Goal: Task Accomplishment & Management: Use online tool/utility

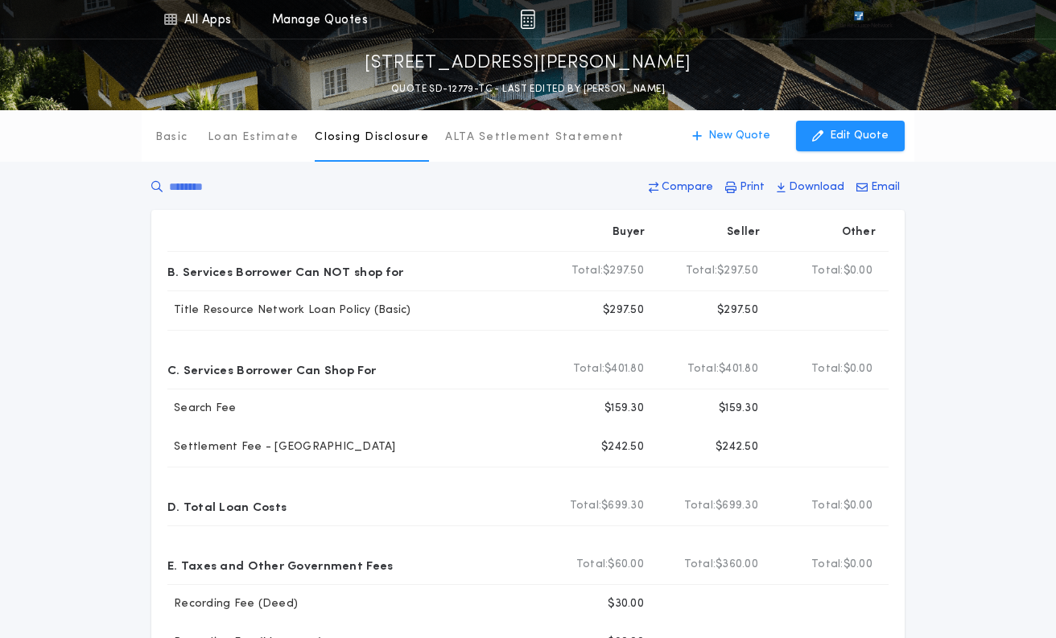
scroll to position [483, 0]
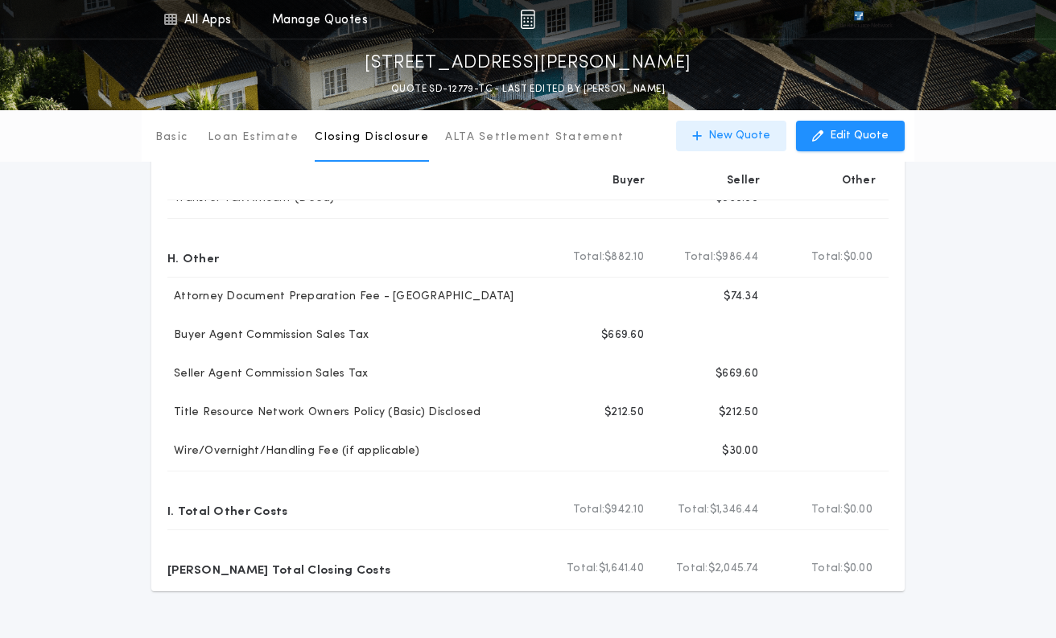
click at [725, 135] on p "New Quote" at bounding box center [739, 136] width 62 height 16
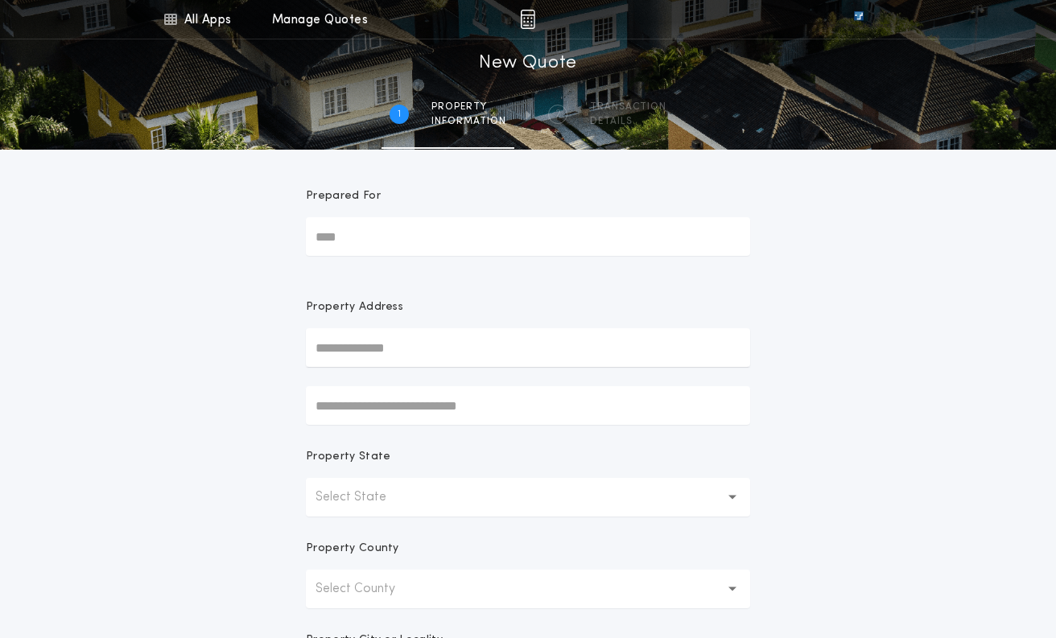
click at [365, 348] on input "text" at bounding box center [528, 347] width 444 height 39
paste input "**********"
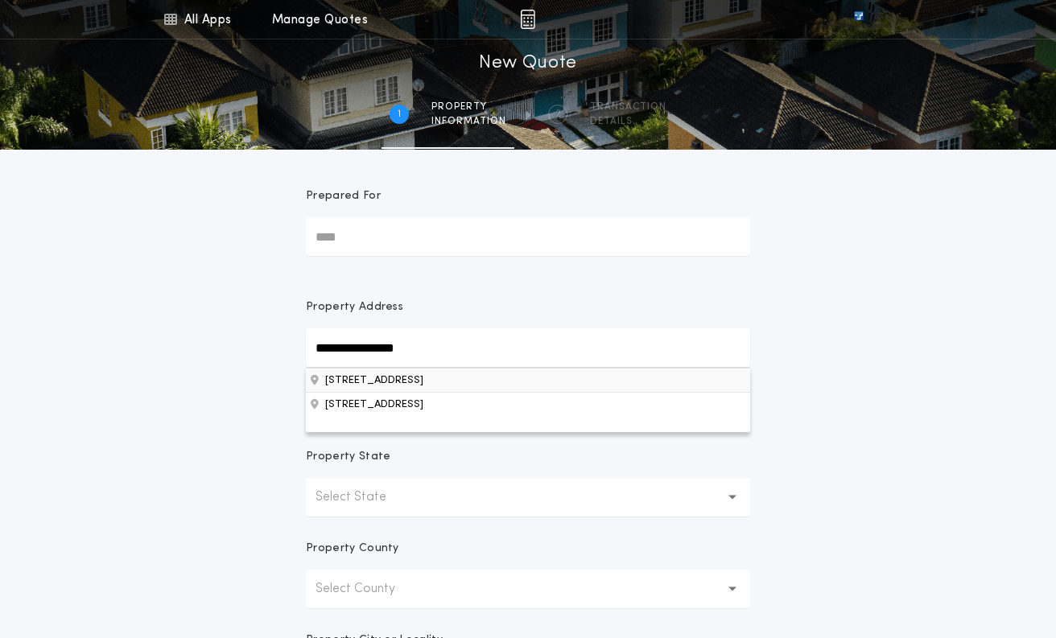
type input "**********"
click at [398, 383] on button "[STREET_ADDRESS]" at bounding box center [528, 380] width 444 height 24
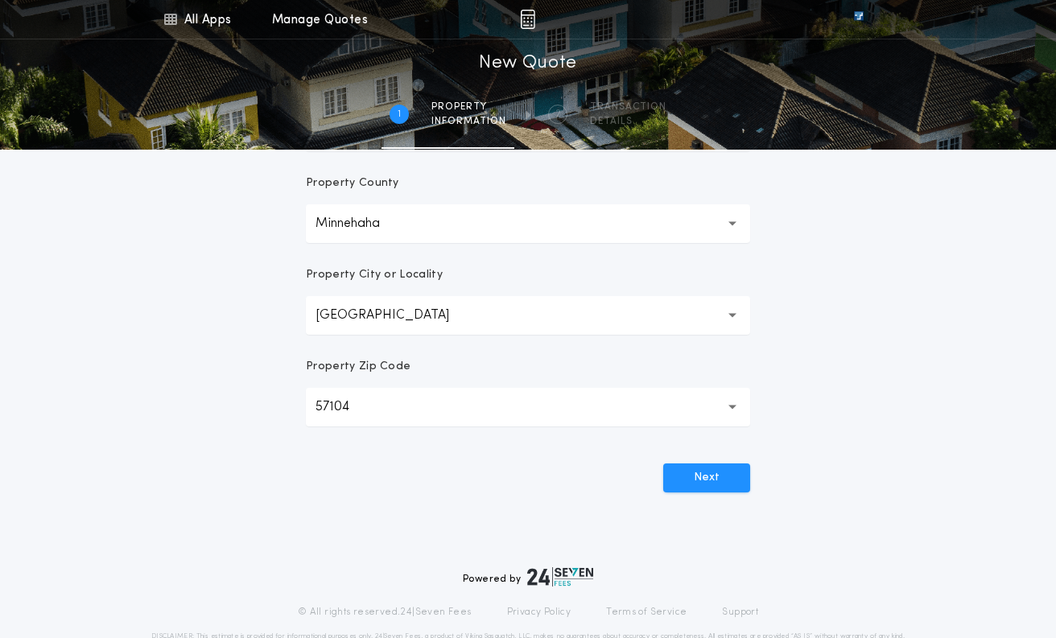
scroll to position [402, 0]
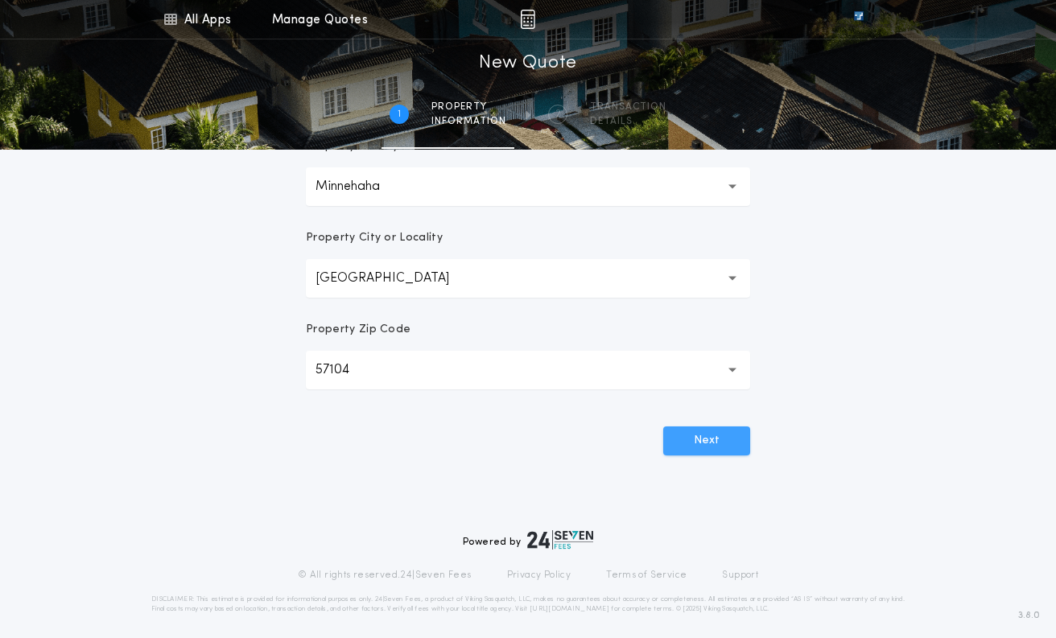
click at [685, 444] on button "Next" at bounding box center [706, 441] width 87 height 29
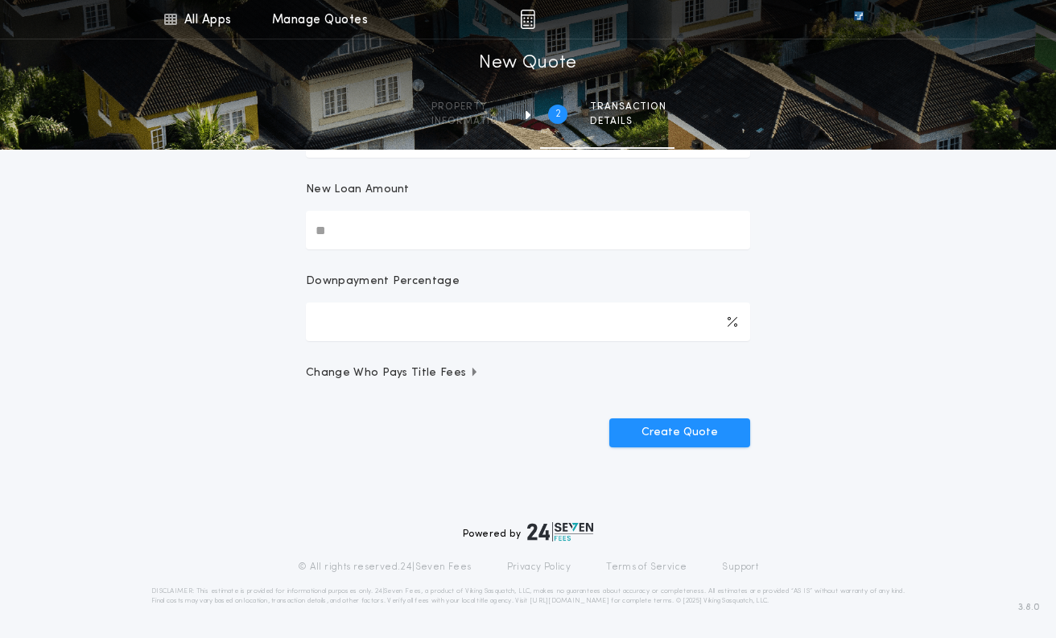
scroll to position [0, 0]
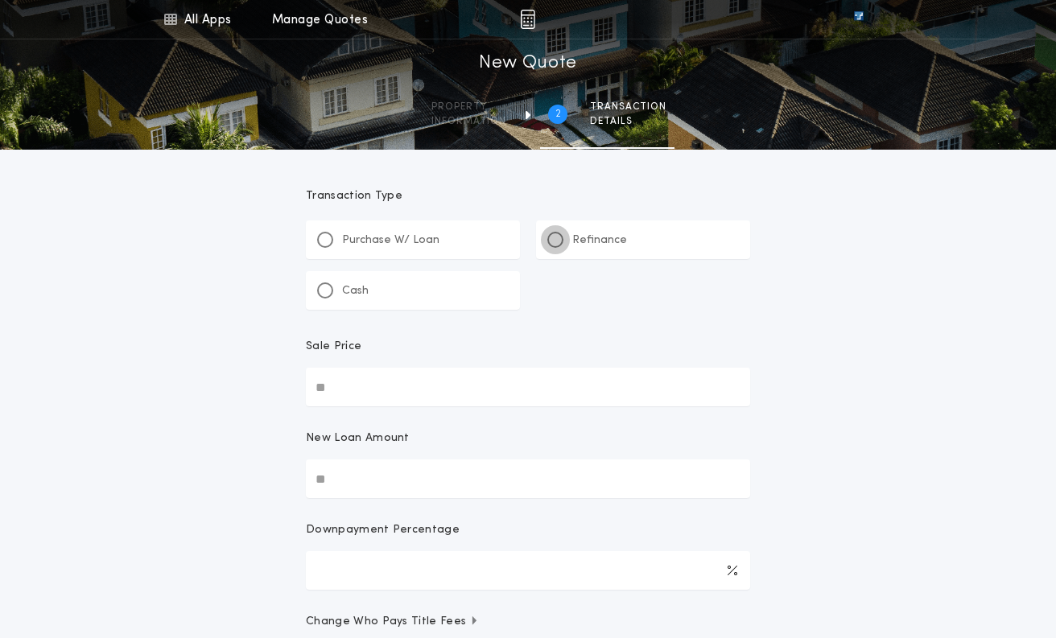
click at [551, 237] on div at bounding box center [555, 240] width 8 height 8
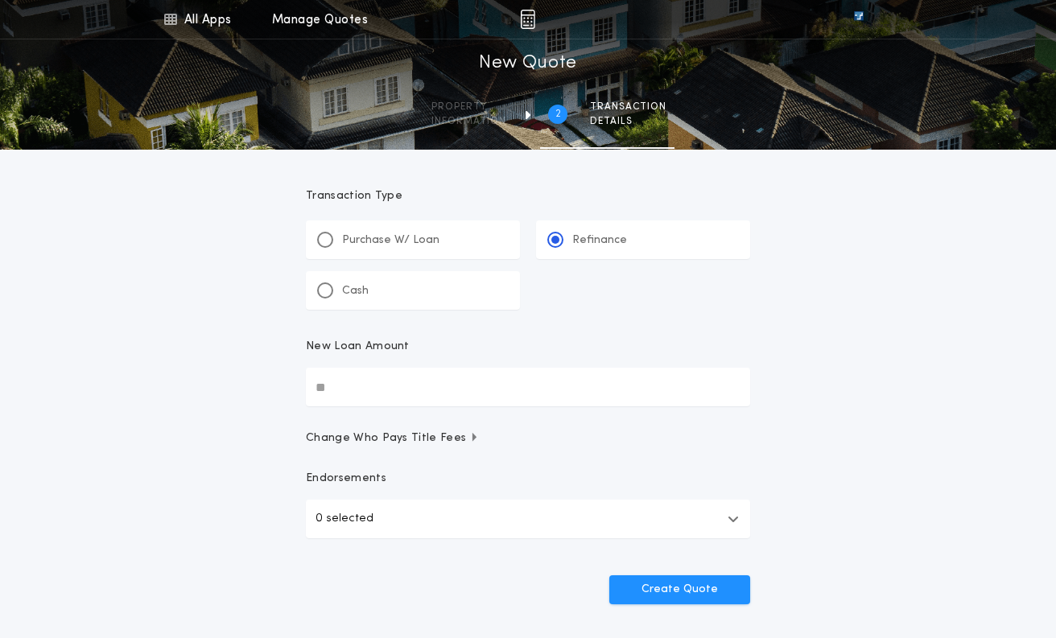
click at [351, 385] on input "New Loan Amount" at bounding box center [528, 387] width 444 height 39
type input "********"
click at [735, 520] on icon "button" at bounding box center [733, 519] width 11 height 13
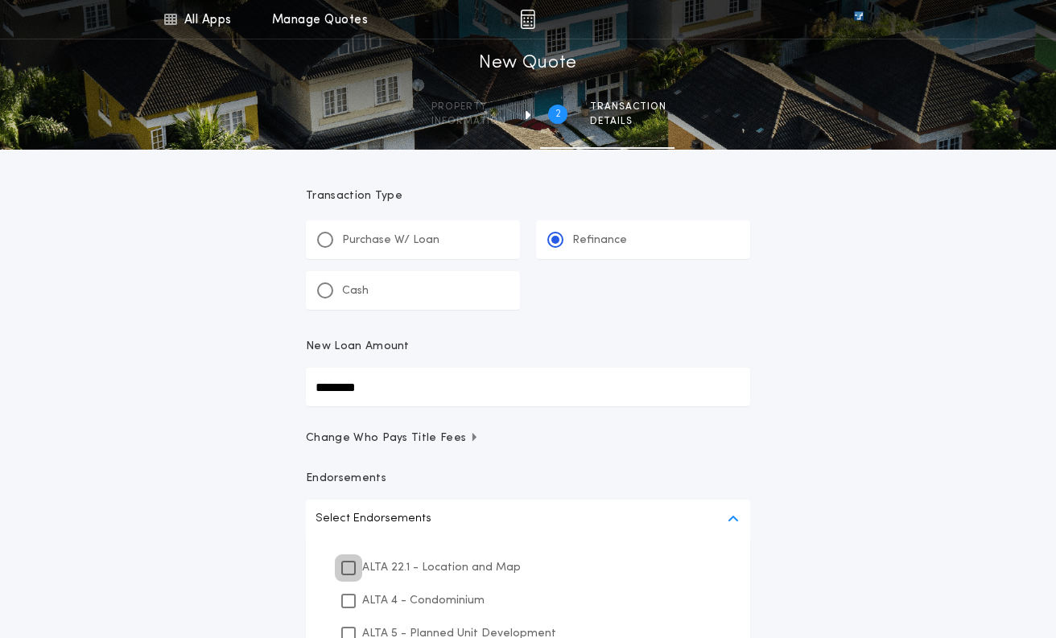
click at [348, 564] on icon at bounding box center [349, 568] width 10 height 11
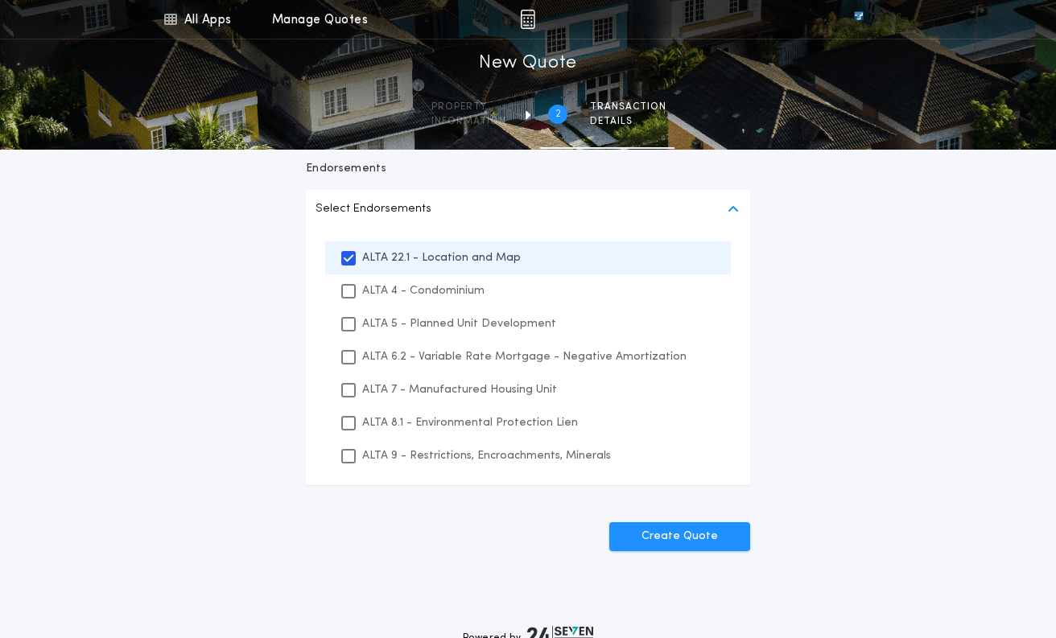
scroll to position [322, 0]
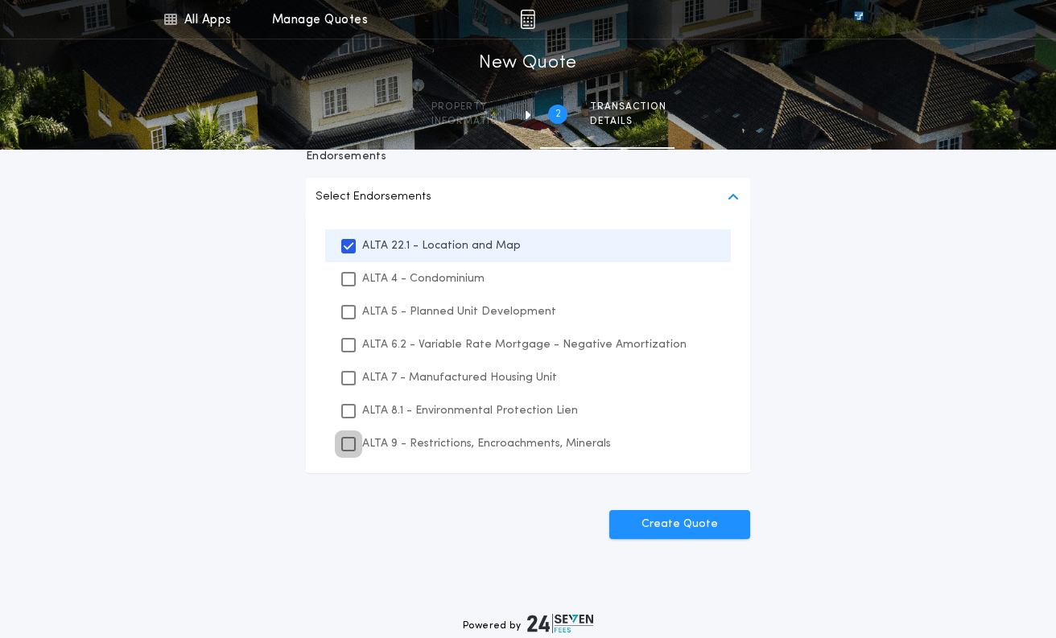
click at [346, 439] on icon at bounding box center [349, 444] width 10 height 11
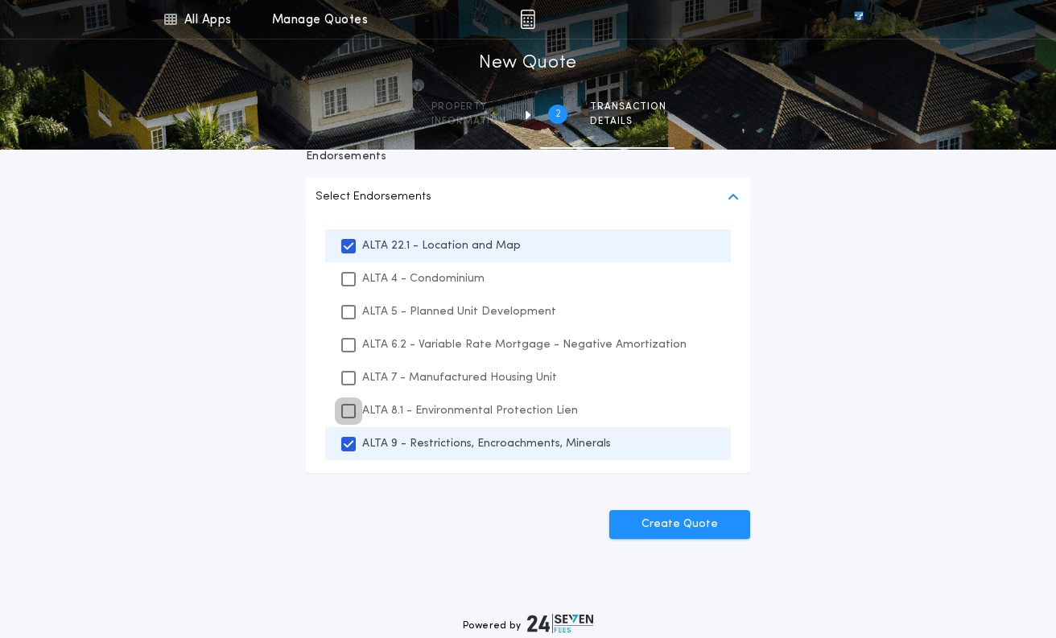
click at [349, 410] on icon at bounding box center [349, 411] width 10 height 11
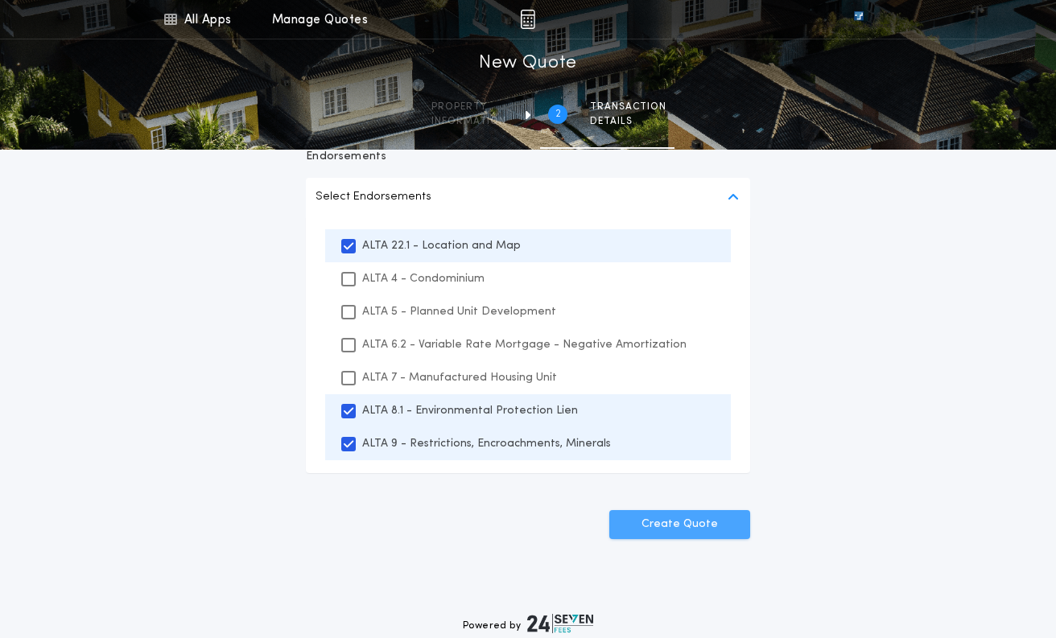
click at [703, 528] on button "Create Quote" at bounding box center [679, 524] width 141 height 29
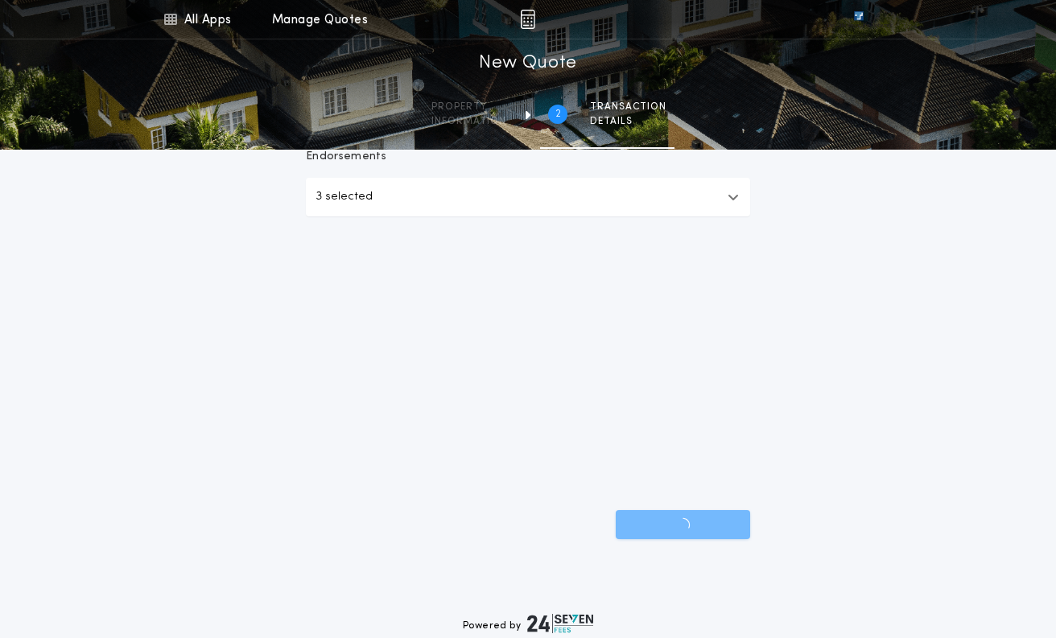
scroll to position [157, 0]
